Goal: Task Accomplishment & Management: Manage account settings

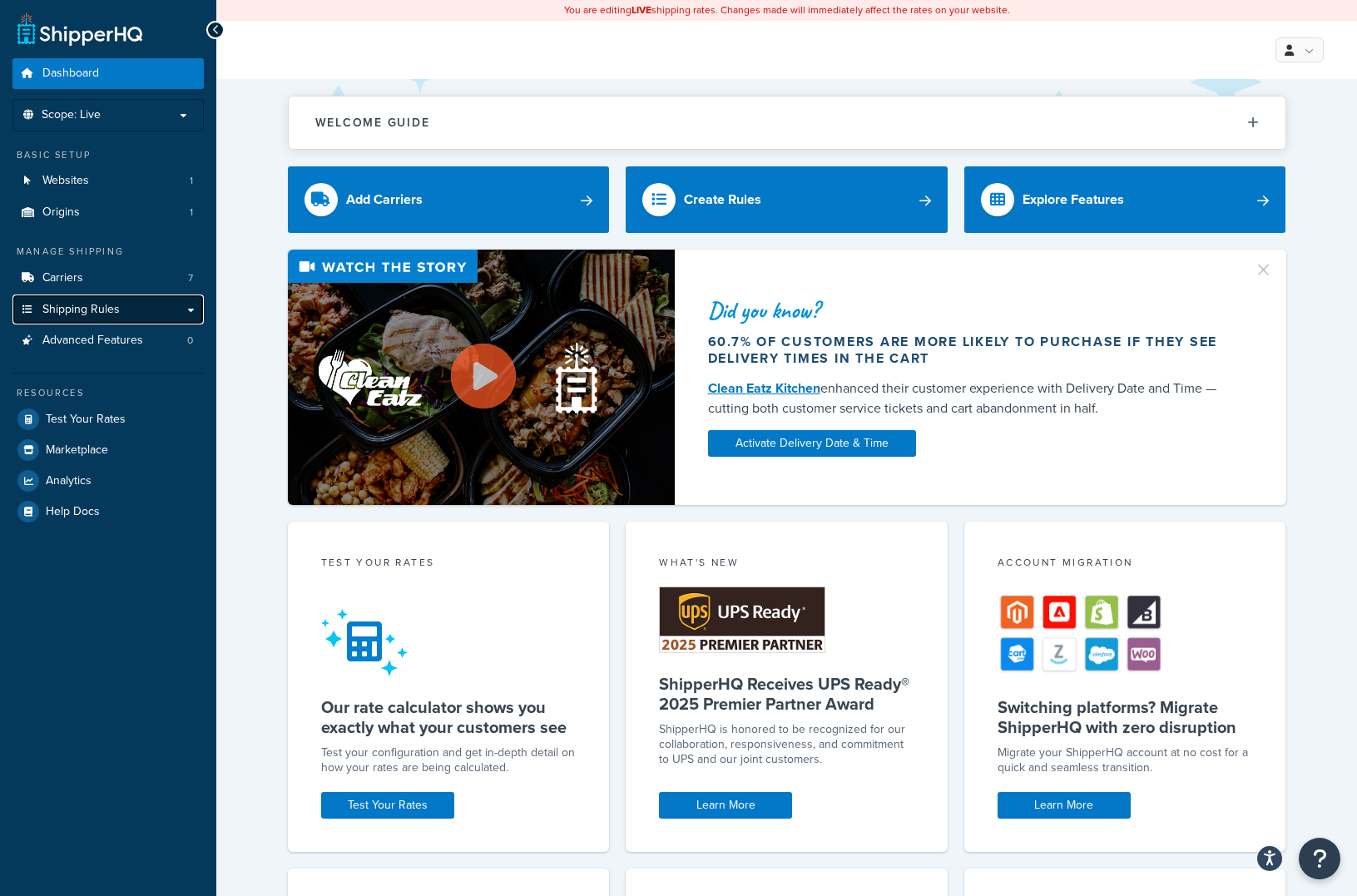
click at [93, 303] on span "Shipping Rules" at bounding box center [81, 310] width 77 height 14
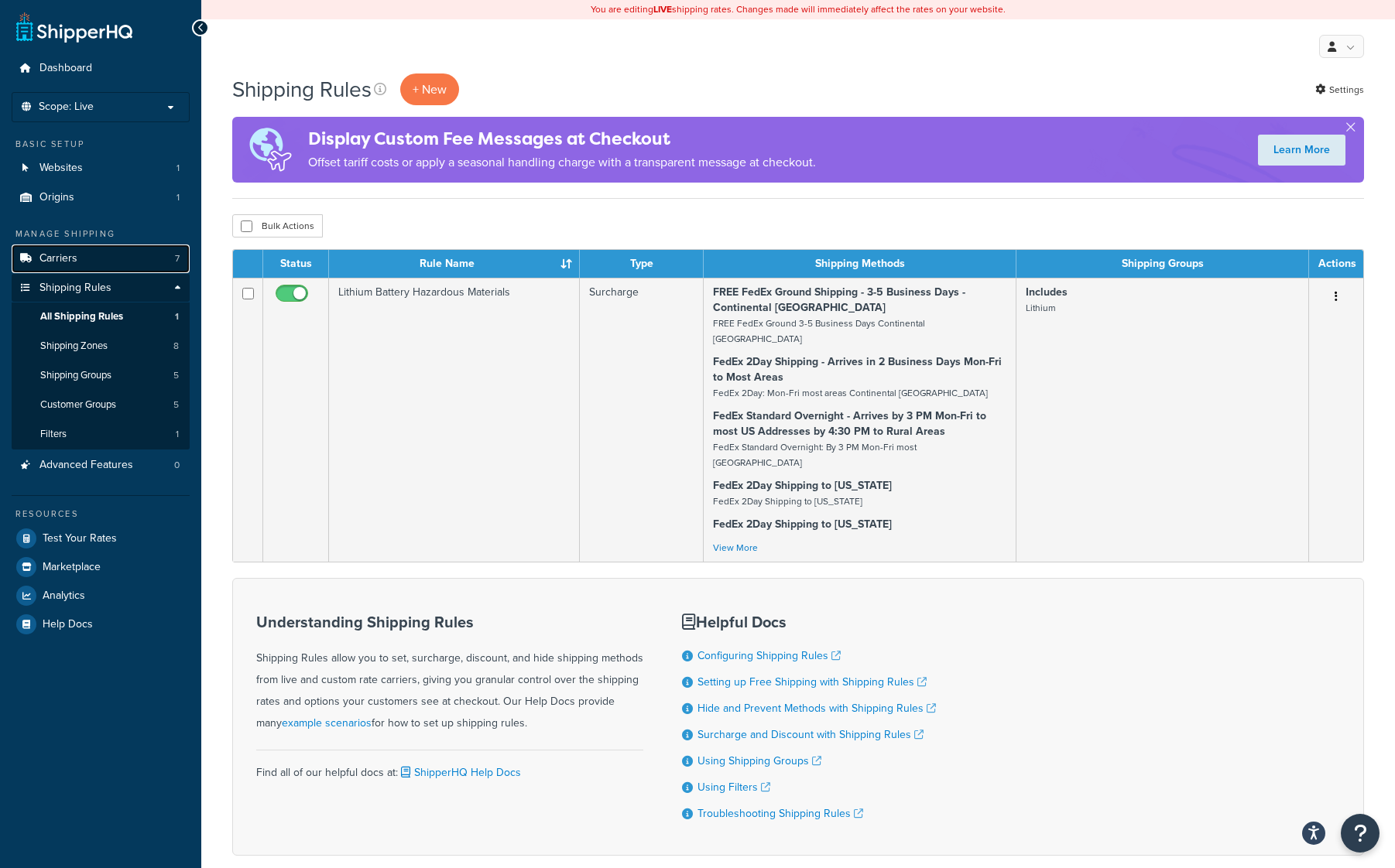
click at [71, 263] on span "Carriers" at bounding box center [59, 258] width 38 height 13
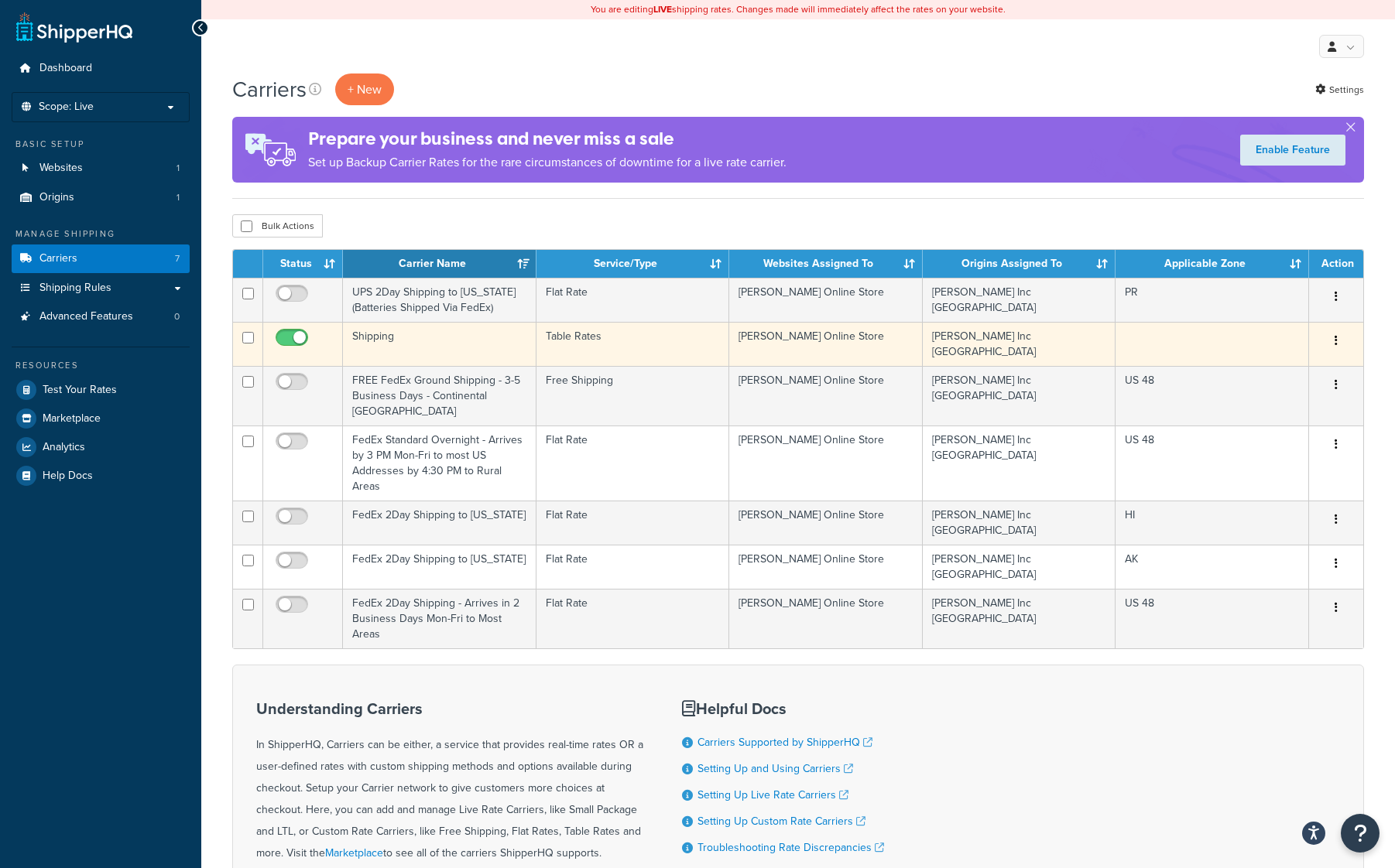
click at [447, 331] on td "Shipping" at bounding box center [440, 343] width 194 height 44
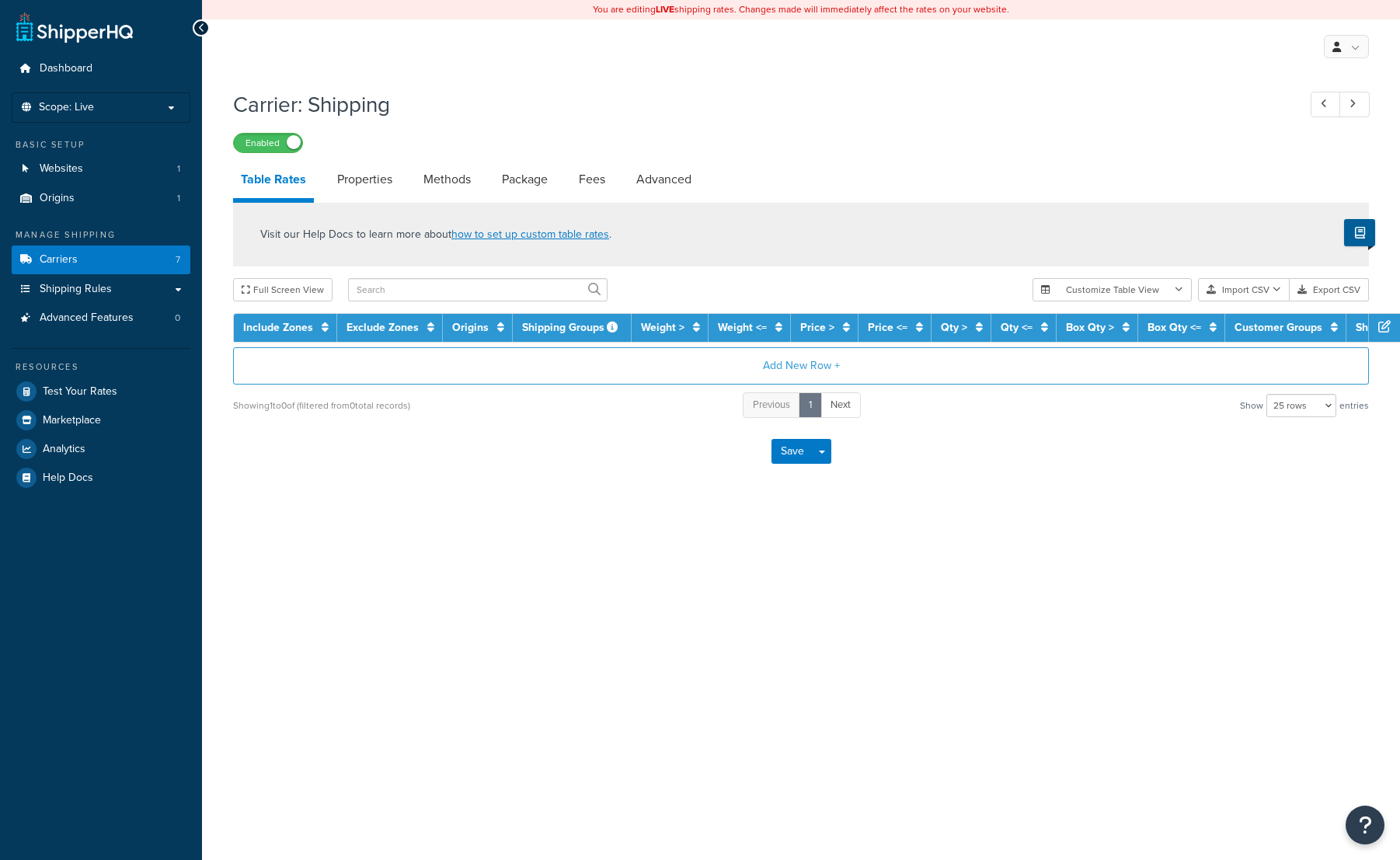
select select "25"
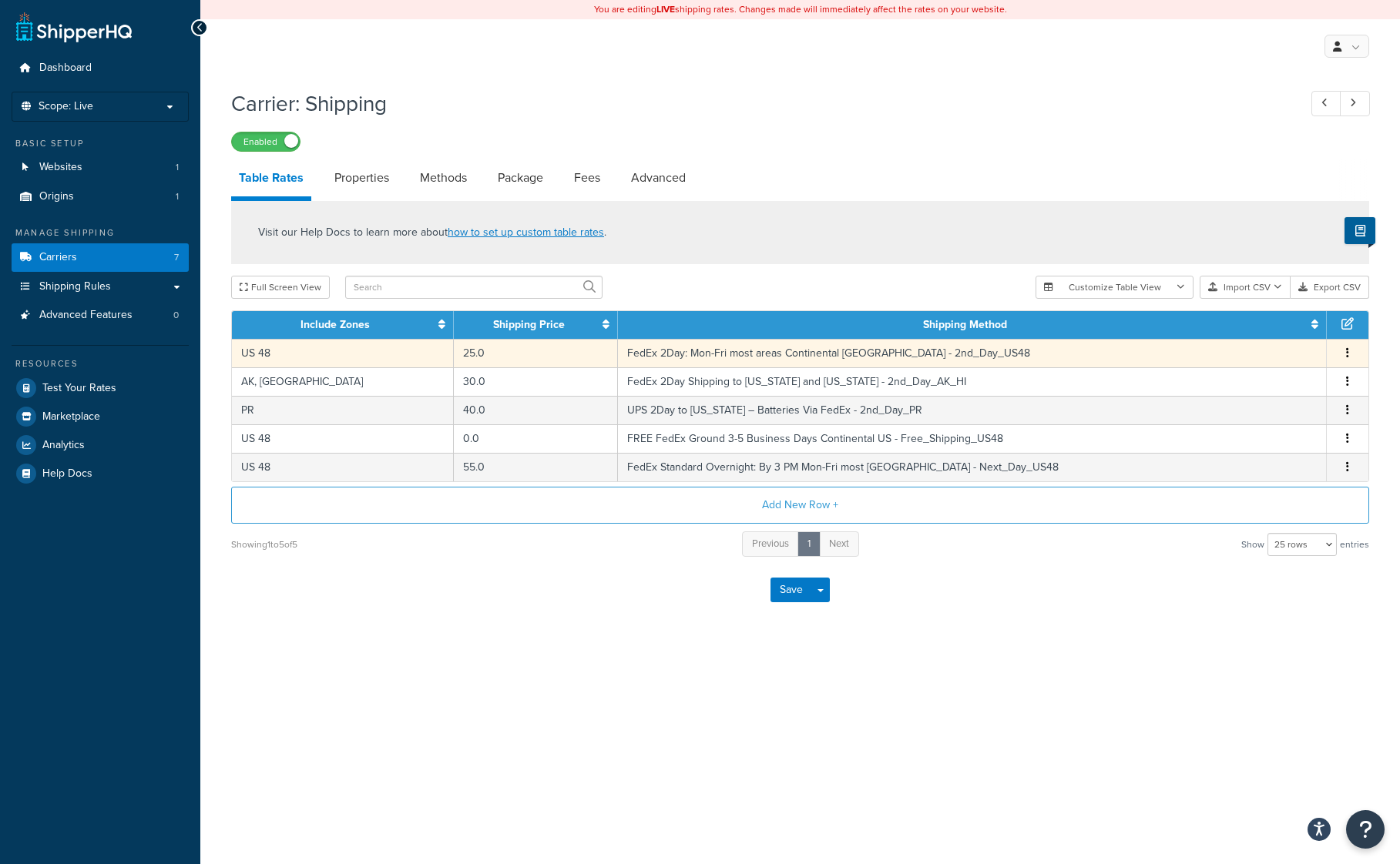
click at [799, 348] on td "FedEx 2Day: Mon-Fri most areas Continental US - 2nd_Day_US48" at bounding box center [972, 353] width 709 height 28
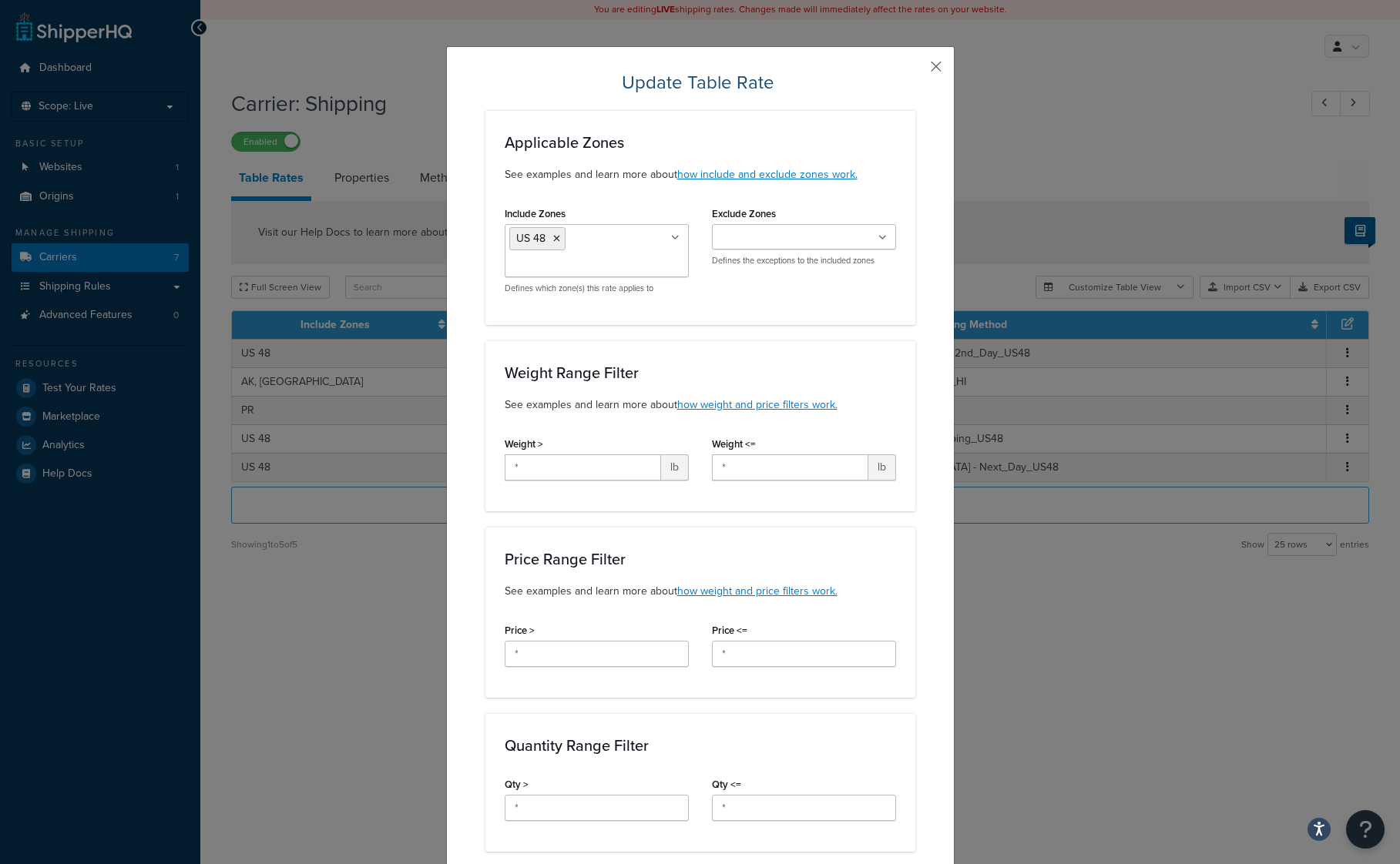
click at [915, 70] on button "button" at bounding box center [913, 71] width 3 height 3
